Goal: Communication & Community: Share content

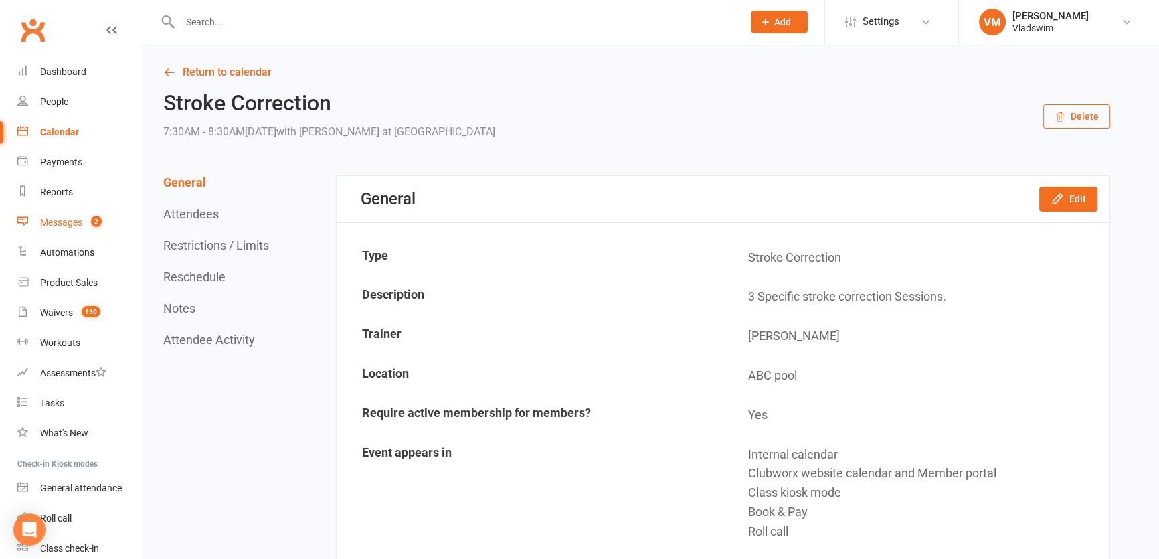
click at [54, 221] on div "Messages" at bounding box center [61, 222] width 42 height 11
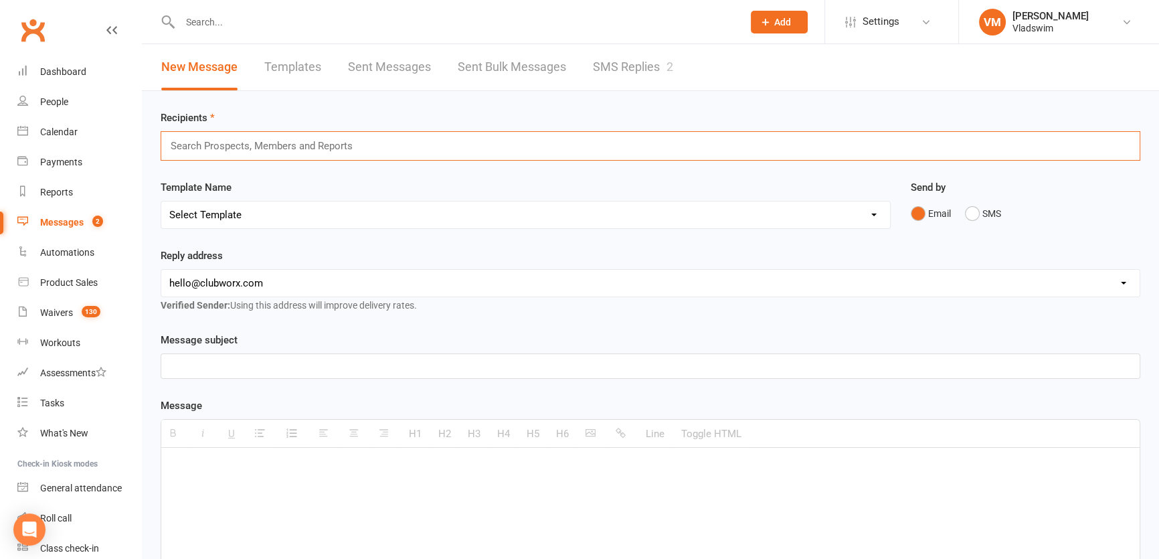
click at [330, 144] on input "text" at bounding box center [267, 145] width 196 height 17
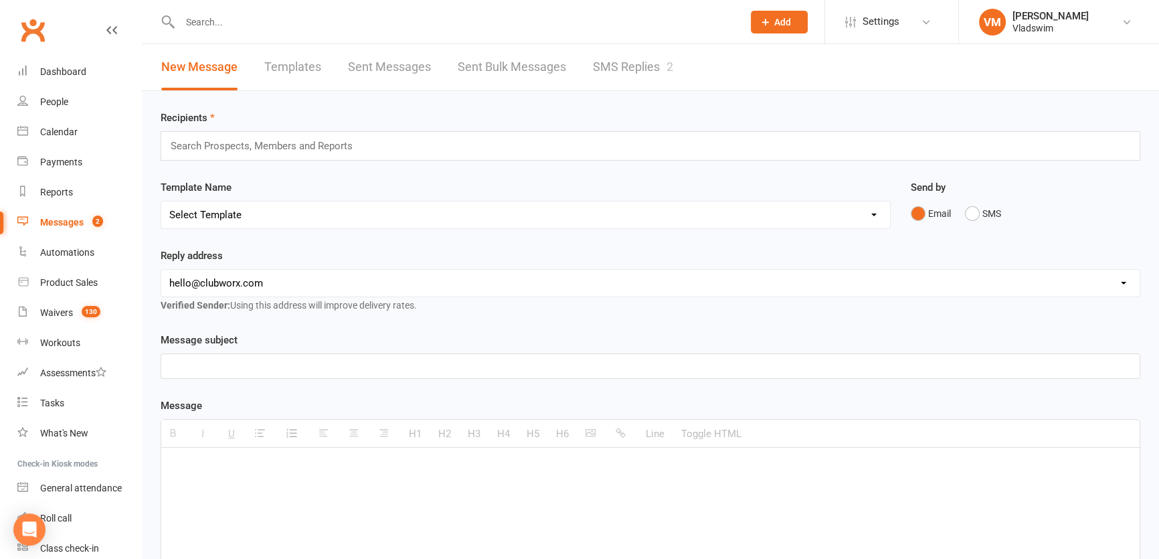
click at [288, 213] on select "Select Template [Email] Happy [DATE] [Email] Membership Newsletter [Email] Vlad…" at bounding box center [525, 214] width 728 height 27
select select "1"
click at [161, 201] on select "Select Template [Email] Happy [DATE] [Email] Membership Newsletter [Email] Vlad…" at bounding box center [525, 214] width 728 height 27
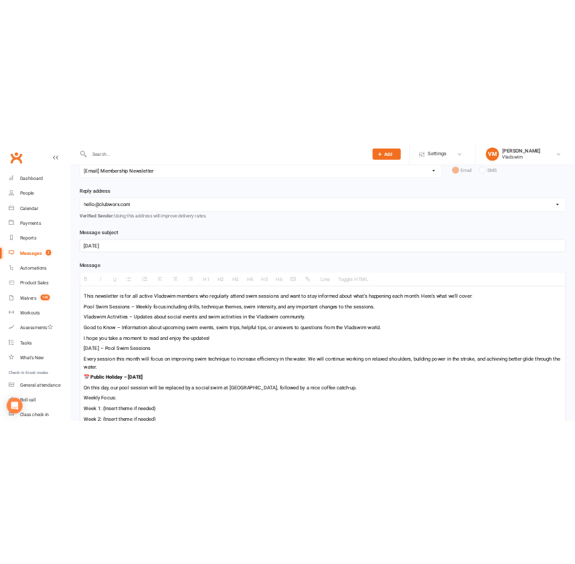
scroll to position [182, 0]
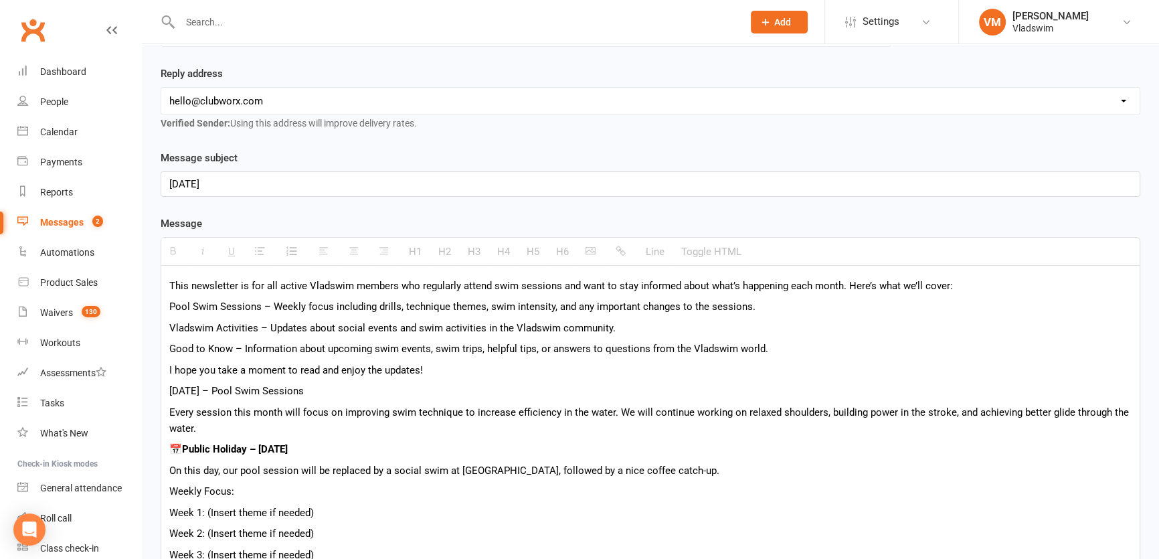
drag, startPoint x: 222, startPoint y: 181, endPoint x: 148, endPoint y: 184, distance: 74.3
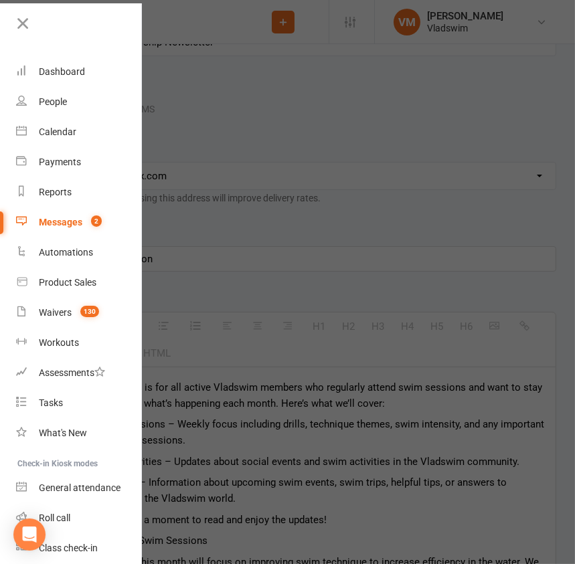
click at [353, 431] on div at bounding box center [287, 282] width 575 height 564
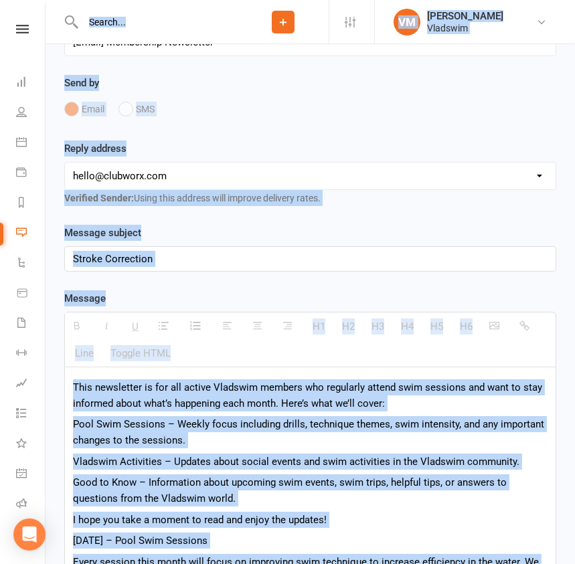
click at [340, 435] on p "Pool Swim Sessions – Weekly focus including drills, technique themes, swim inte…" at bounding box center [310, 432] width 474 height 32
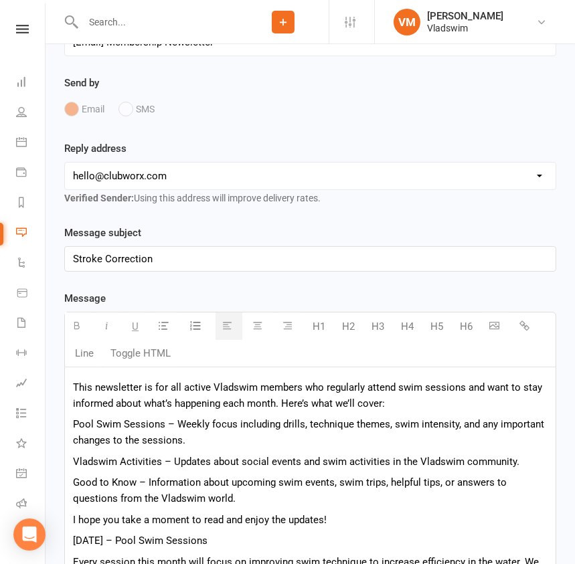
click at [74, 387] on p "This newsletter is for all active Vladswim members who regularly attend swim se…" at bounding box center [310, 395] width 474 height 32
click at [74, 383] on p "This newsletter is for all active Vladswim members who regularly attend swim se…" at bounding box center [310, 395] width 474 height 32
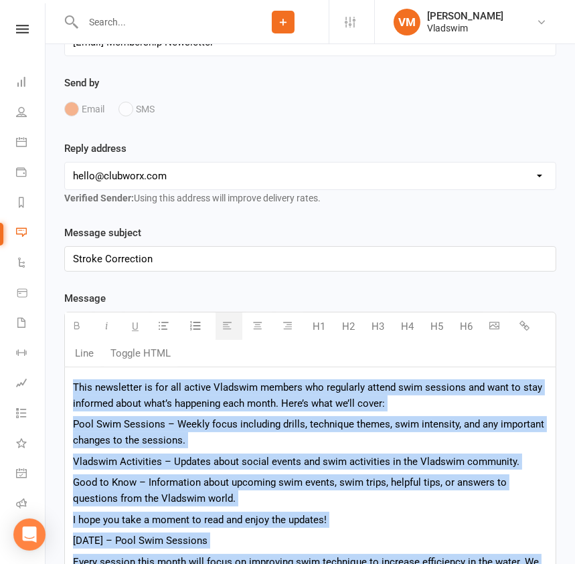
paste div
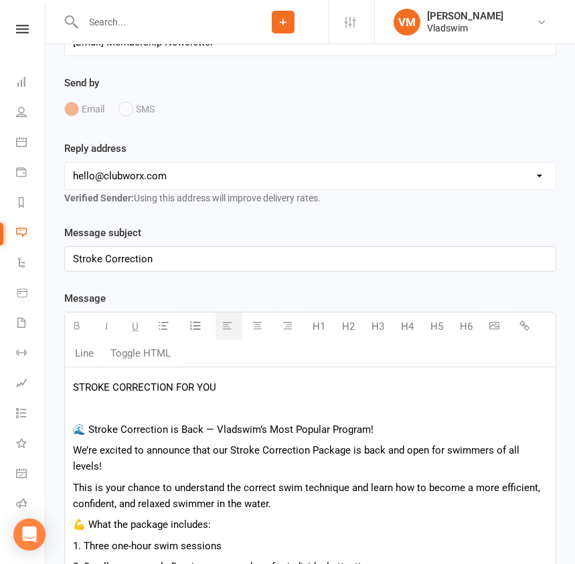
click at [82, 405] on p at bounding box center [310, 408] width 474 height 16
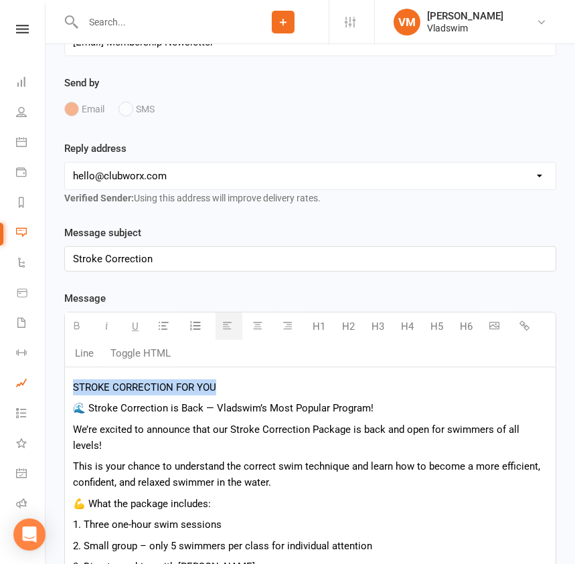
drag, startPoint x: 208, startPoint y: 385, endPoint x: 20, endPoint y: 388, distance: 188.0
click at [20, 388] on ui-view "Prospect Member Non-attending contact Class / event Appointment Grading event T…" at bounding box center [287, 513] width 575 height 1385
click at [73, 321] on icon "button" at bounding box center [77, 325] width 10 height 10
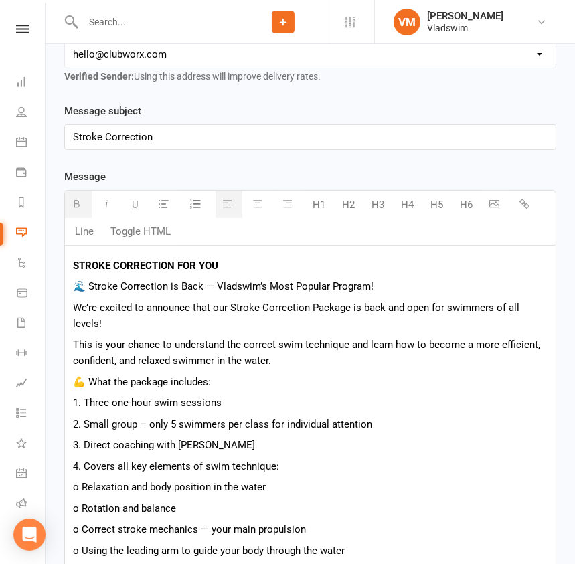
scroll to position [365, 0]
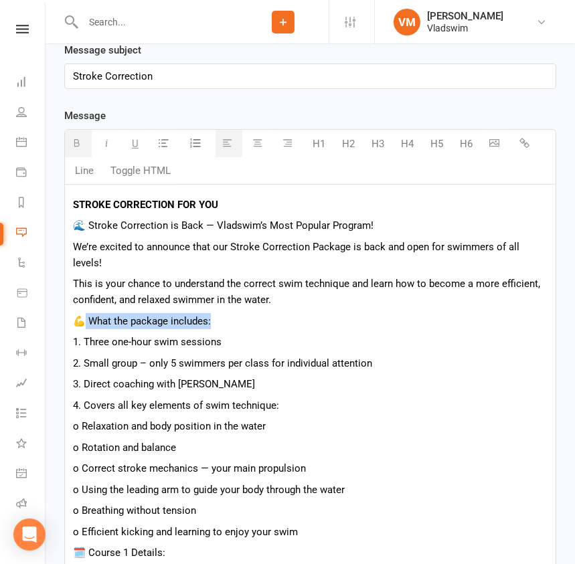
drag, startPoint x: 211, startPoint y: 304, endPoint x: 86, endPoint y: 304, distance: 124.4
click at [86, 313] on p "💪 What the package includes:" at bounding box center [310, 321] width 474 height 16
click at [73, 143] on icon "button" at bounding box center [77, 143] width 10 height 10
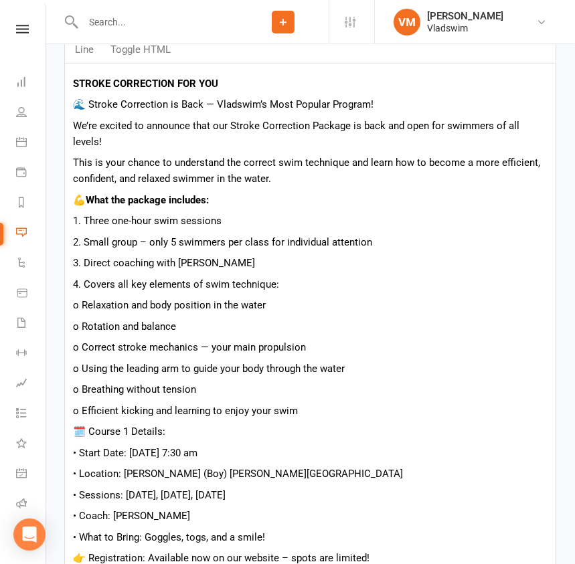
scroll to position [486, 0]
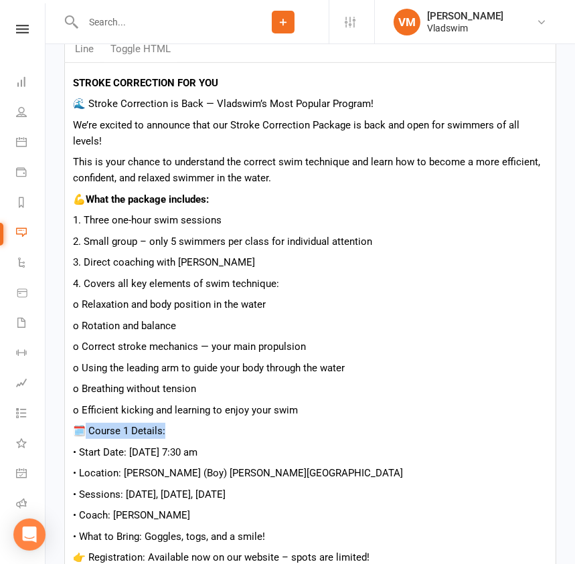
drag, startPoint x: 164, startPoint y: 413, endPoint x: 86, endPoint y: 412, distance: 78.3
click at [86, 423] on p "🗓️ Course 1 Details:" at bounding box center [310, 431] width 474 height 16
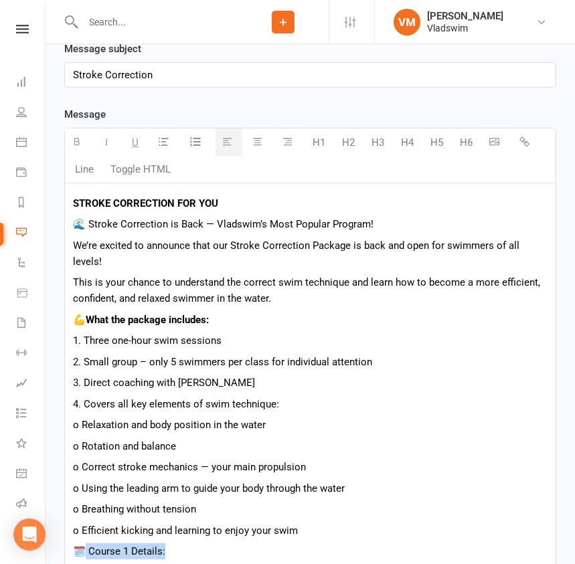
scroll to position [365, 0]
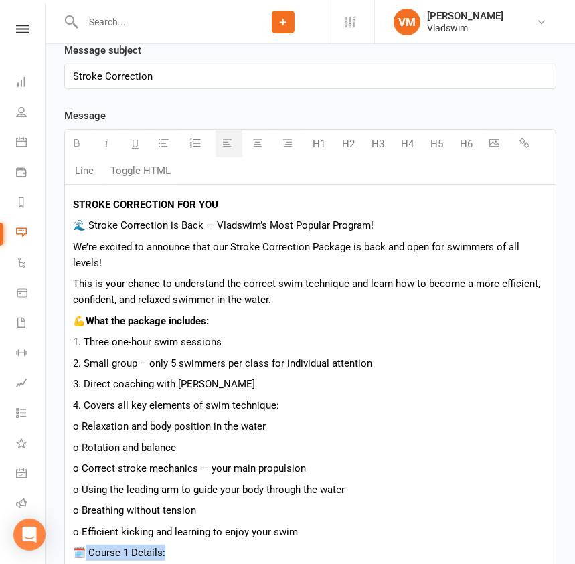
click at [76, 138] on icon "button" at bounding box center [77, 143] width 10 height 10
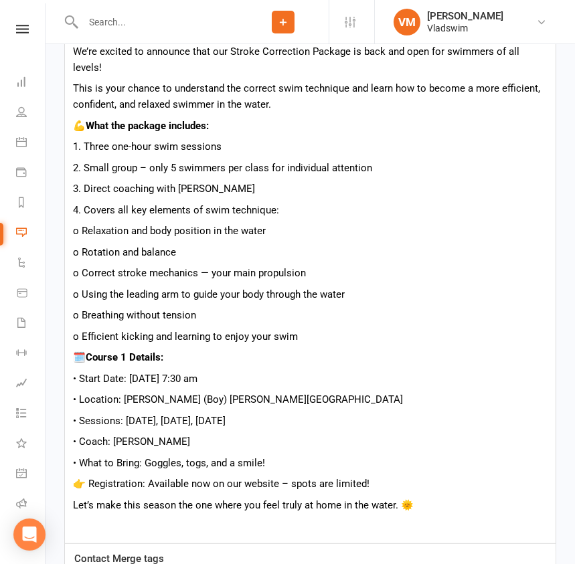
scroll to position [608, 0]
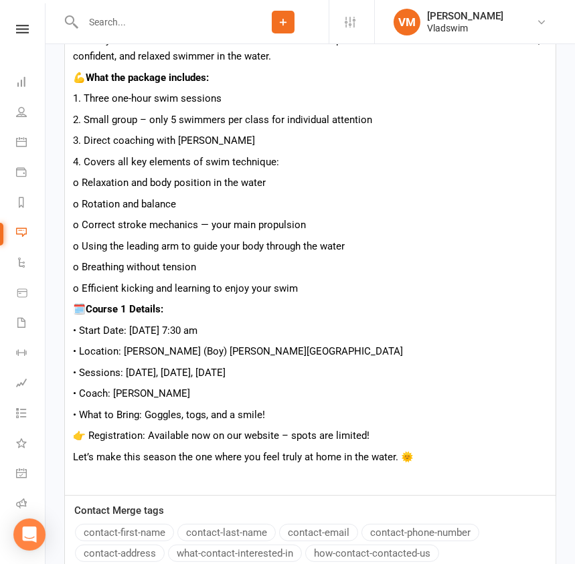
drag, startPoint x: 252, startPoint y: 354, endPoint x: 219, endPoint y: 359, distance: 32.4
click at [219, 365] on p "• Sessions: [DATE], [DATE], [DATE]" at bounding box center [310, 373] width 474 height 16
click at [246, 407] on p "• What to Bring: Goggles, togs, and a smile!" at bounding box center [310, 415] width 474 height 16
click at [417, 449] on p "Let’s make this season the one where you feel truly at home in the water. 🌞" at bounding box center [310, 457] width 474 height 16
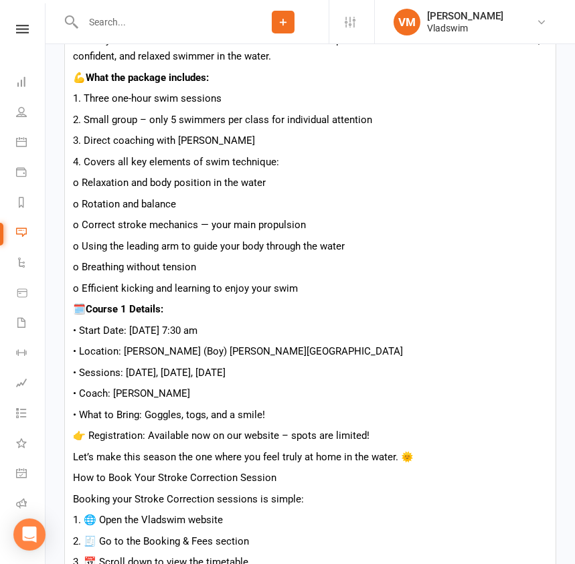
drag, startPoint x: 294, startPoint y: 456, endPoint x: 76, endPoint y: 458, distance: 218.1
click at [76, 470] on p "How to Book Your Stroke Correction Session" at bounding box center [310, 478] width 474 height 16
drag, startPoint x: 311, startPoint y: 476, endPoint x: 66, endPoint y: 490, distance: 245.9
click at [66, 490] on div "STROKE CORRECTION FOR YOU 🌊 Stroke Correction is Back — [PERSON_NAME]’s Most Po…" at bounding box center [310, 352] width 490 height 823
click at [311, 491] on p "Booking your Stroke Correction sessions is simple:" at bounding box center [310, 499] width 474 height 16
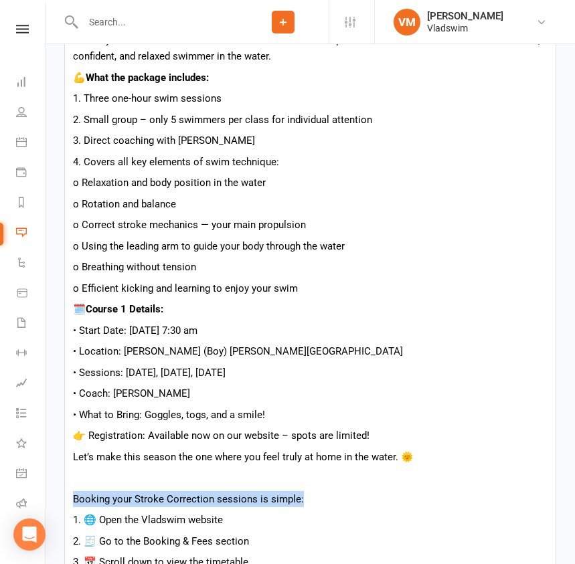
drag, startPoint x: 302, startPoint y: 480, endPoint x: 70, endPoint y: 480, distance: 232.8
click at [70, 480] on div "STROKE CORRECTION FOR YOU 🌊 Stroke Correction is Back — [PERSON_NAME]’s Most Po…" at bounding box center [310, 352] width 490 height 823
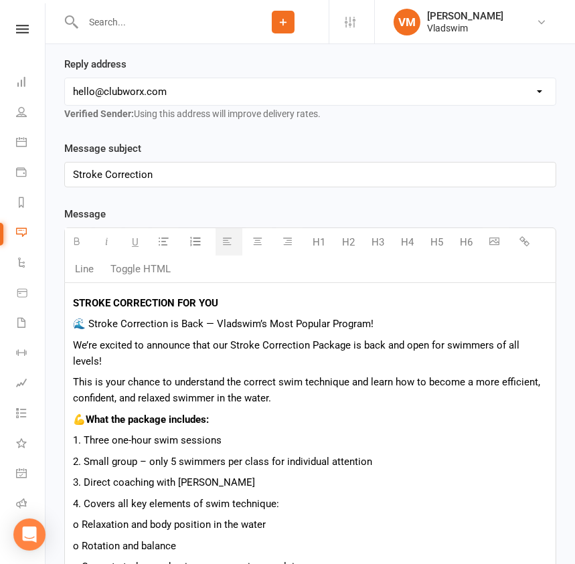
scroll to position [243, 0]
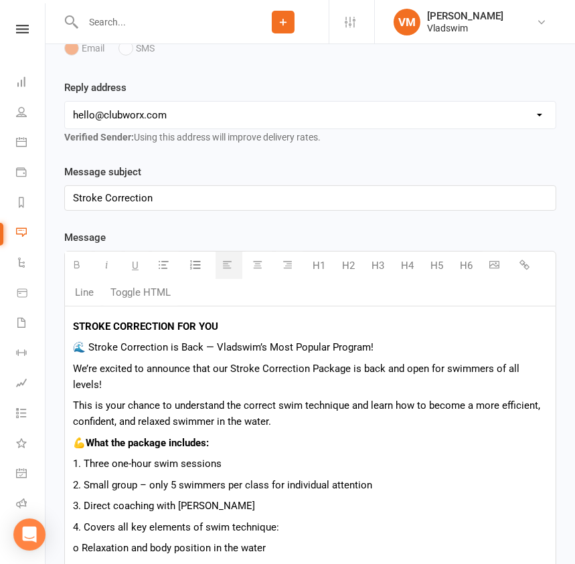
click at [78, 255] on button "button" at bounding box center [78, 265] width 27 height 27
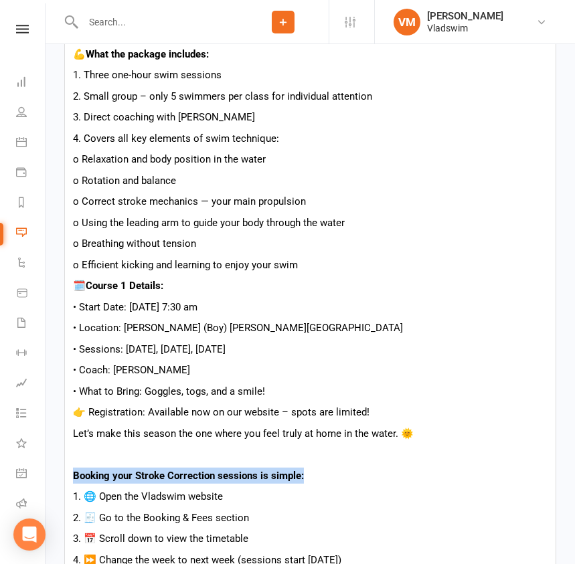
scroll to position [729, 0]
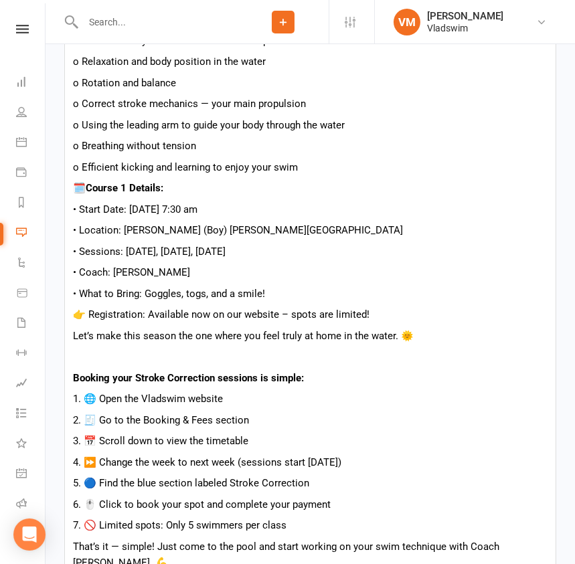
click at [223, 454] on p "4. ⏩ Change the week to next week (sessions start [DATE])" at bounding box center [310, 462] width 474 height 16
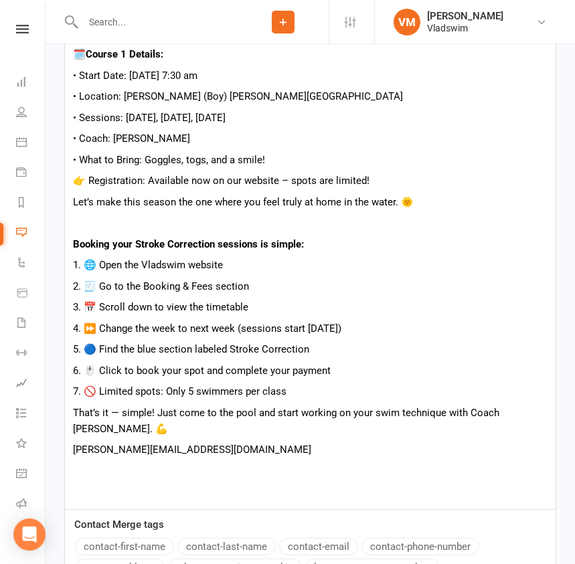
scroll to position [1034, 0]
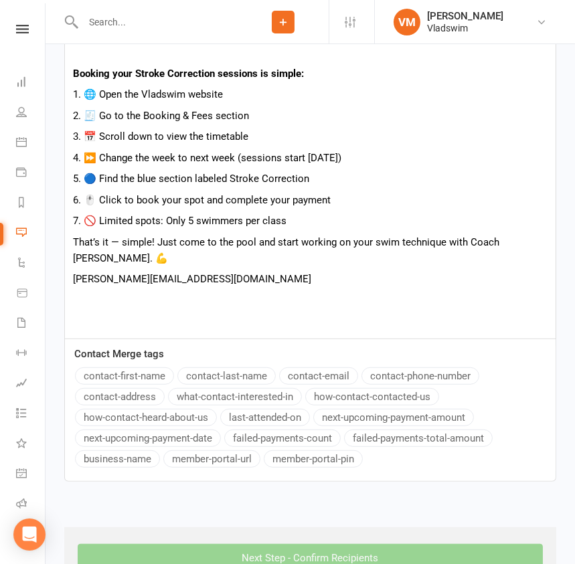
click at [187, 271] on p "[PERSON_NAME][EMAIL_ADDRESS][DOMAIN_NAME]" at bounding box center [310, 279] width 474 height 16
click at [175, 271] on p "[PERSON_NAME][EMAIL_ADDRESS][DOMAIN_NAME]" at bounding box center [310, 279] width 474 height 16
click at [185, 271] on p "[PERSON_NAME][EMAIL_ADDRESS][DOMAIN_NAME]" at bounding box center [310, 279] width 474 height 16
drag, startPoint x: 187, startPoint y: 243, endPoint x: 49, endPoint y: 248, distance: 138.5
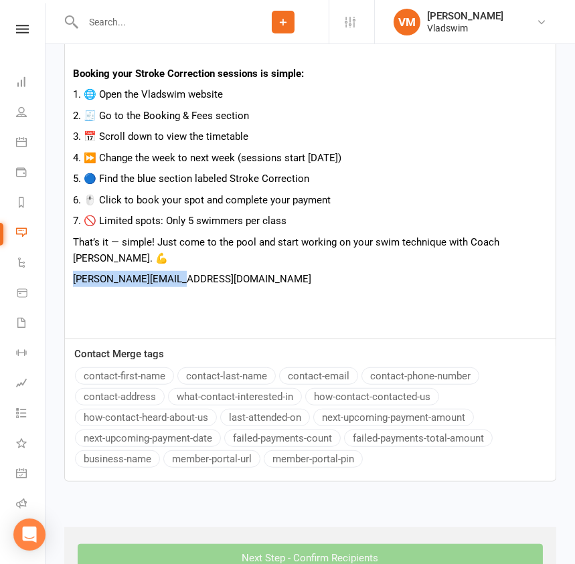
copy p "[PERSON_NAME][EMAIL_ADDRESS][DOMAIN_NAME]"
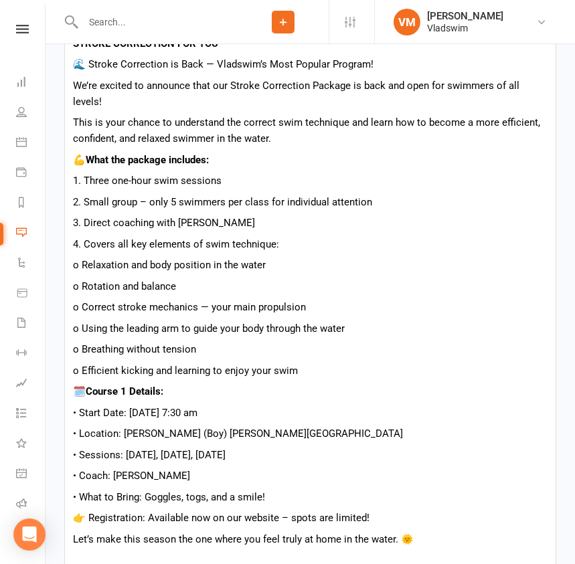
scroll to position [365, 0]
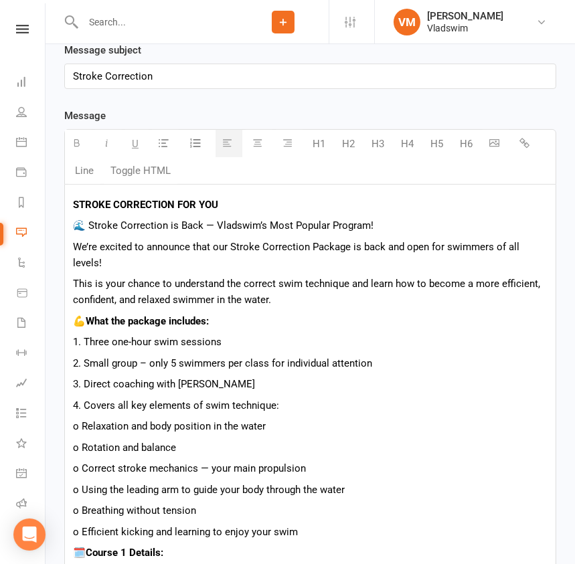
click at [525, 146] on icon "button" at bounding box center [524, 143] width 10 height 10
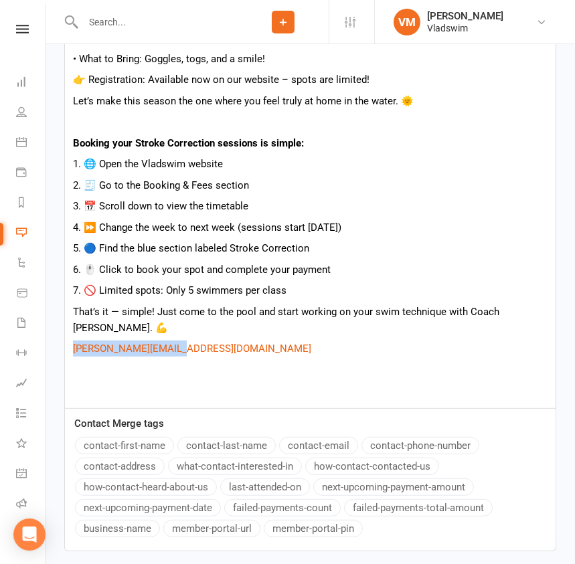
scroll to position [973, 0]
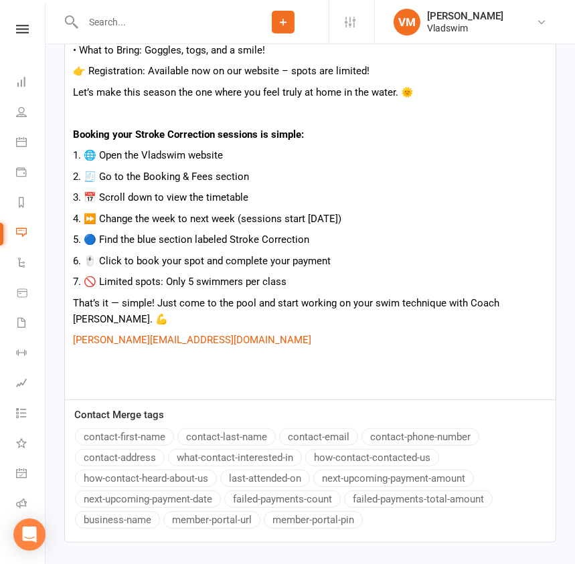
click at [223, 374] on p at bounding box center [310, 382] width 474 height 16
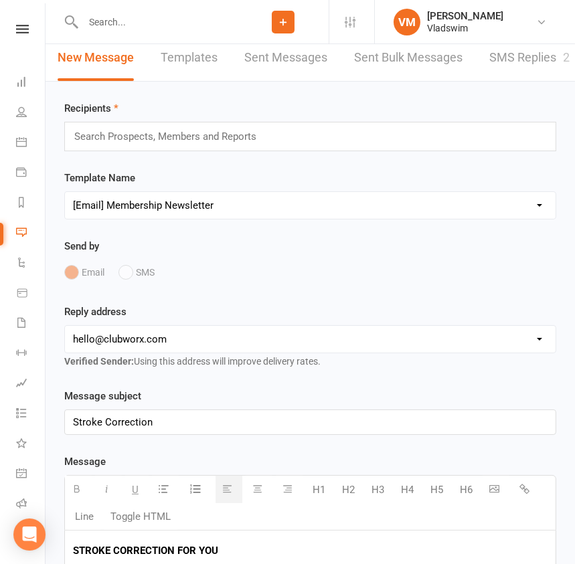
scroll to position [0, 0]
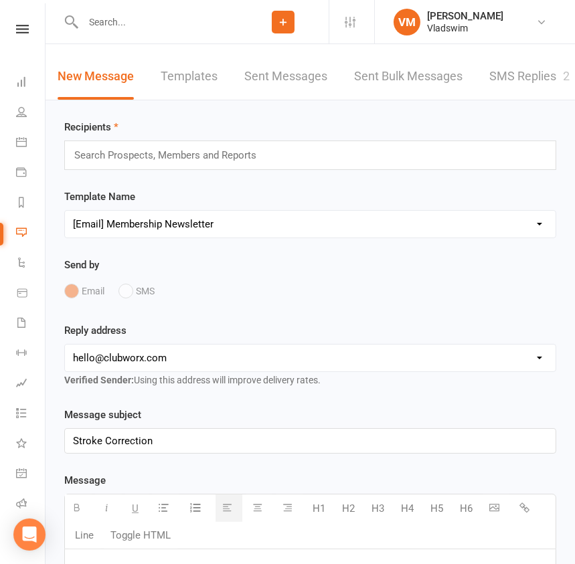
click at [108, 157] on input "text" at bounding box center [171, 154] width 196 height 17
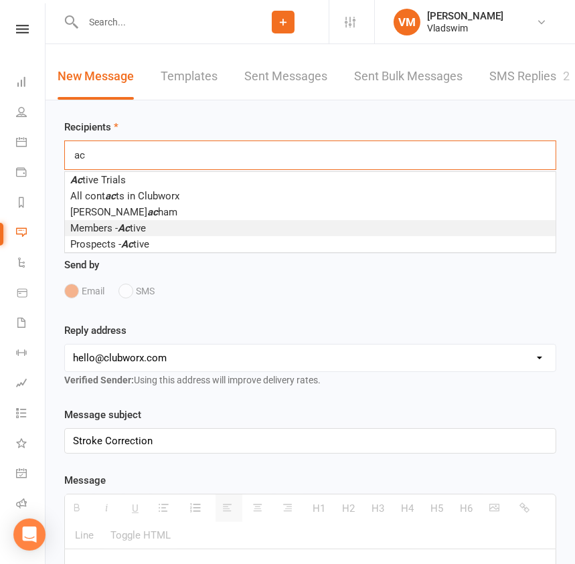
type input "ac"
click at [122, 223] on em "Ac" at bounding box center [124, 228] width 12 height 12
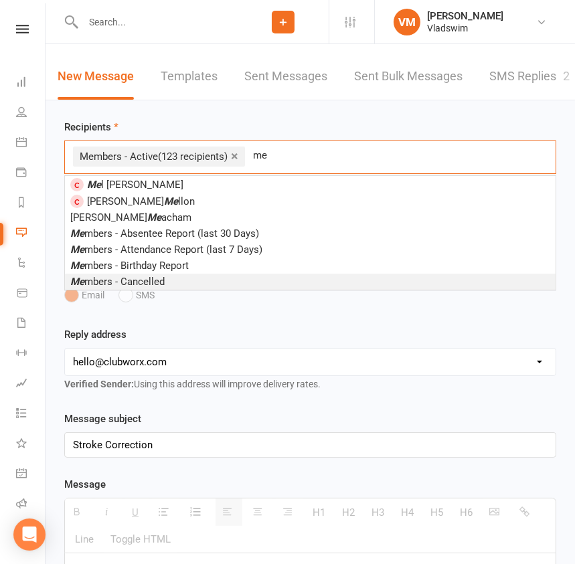
type input "me"
click at [164, 276] on span "Me mbers - Cancelled" at bounding box center [117, 282] width 94 height 12
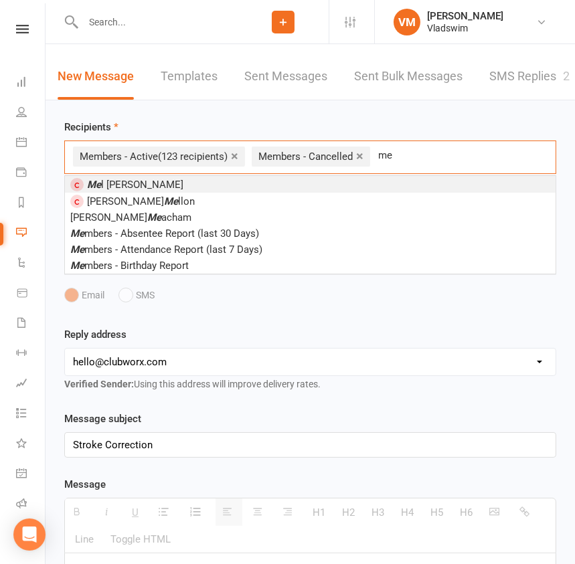
type input "m"
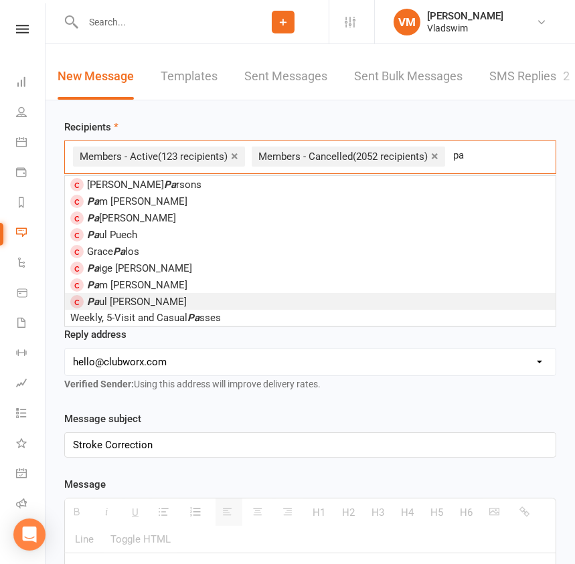
type input "p"
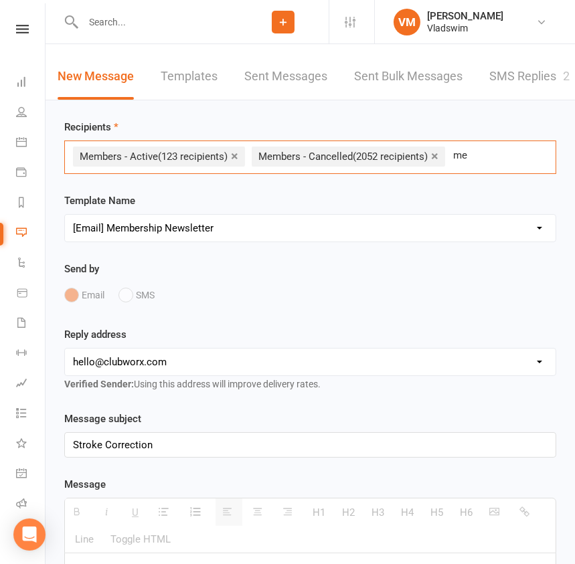
type input "m"
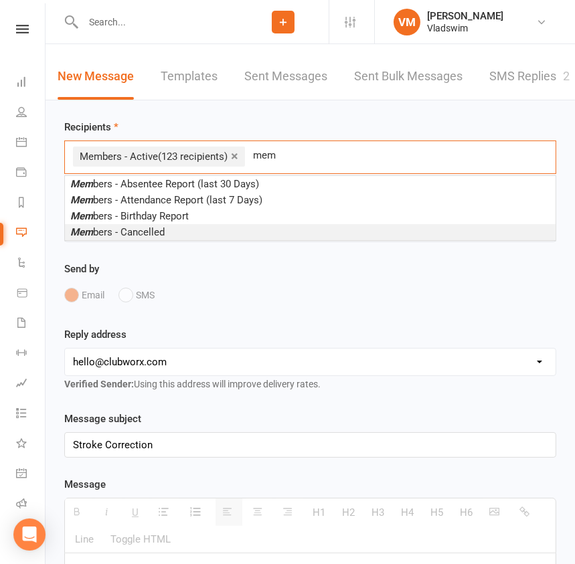
type input "mem"
click at [169, 231] on li "Mem bers - Cancelled" at bounding box center [310, 232] width 490 height 16
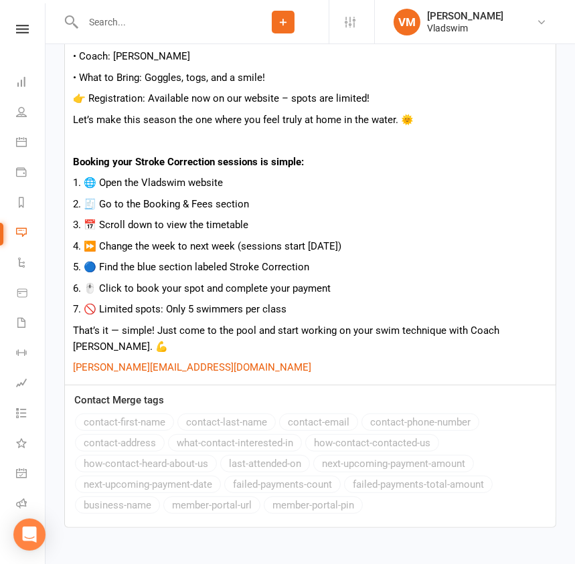
scroll to position [1063, 0]
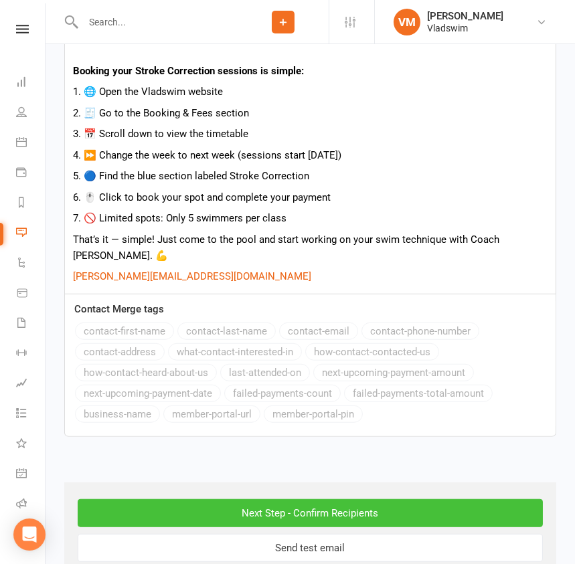
click at [278, 499] on input "Next Step - Confirm Recipients" at bounding box center [310, 513] width 465 height 28
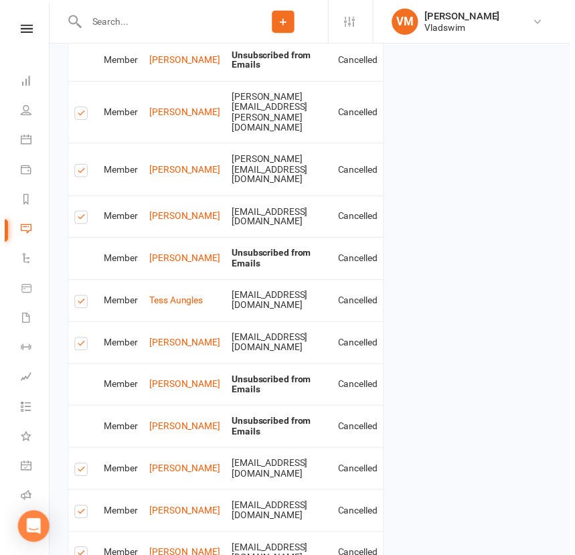
scroll to position [2851, 0]
